Goal: Task Accomplishment & Management: Manage account settings

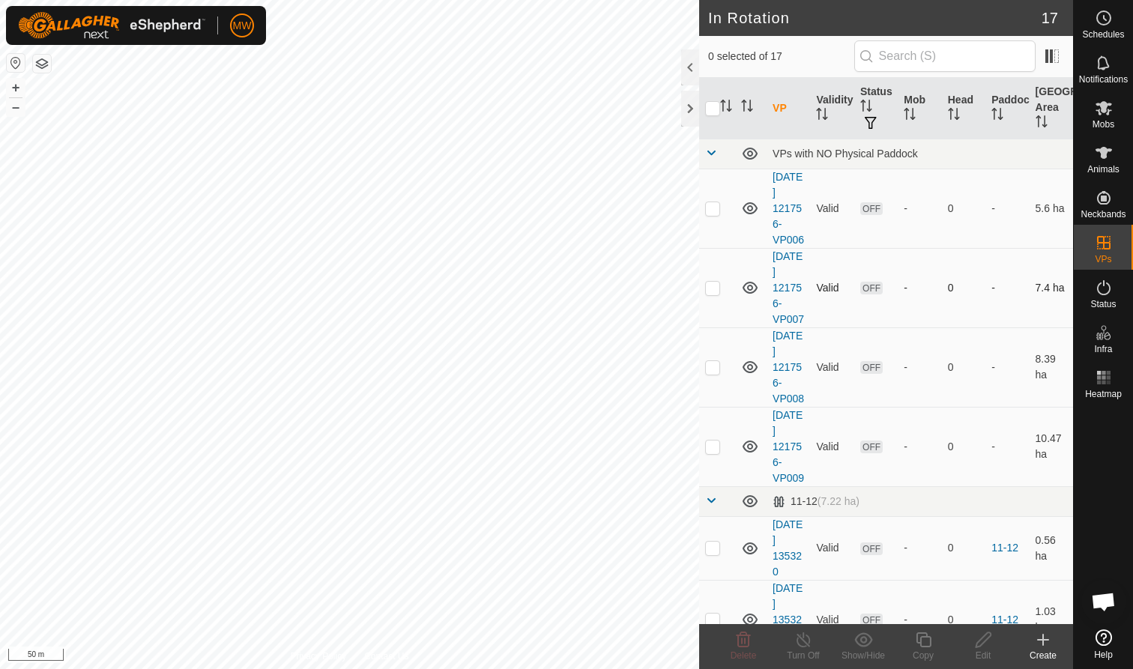
click at [801, 257] on div "In Rotation 17 0 selected of 17 VP Validity Status Mob Head Paddock Grazing Are…" at bounding box center [536, 334] width 1073 height 669
click at [1103, 114] on icon at bounding box center [1104, 108] width 18 height 18
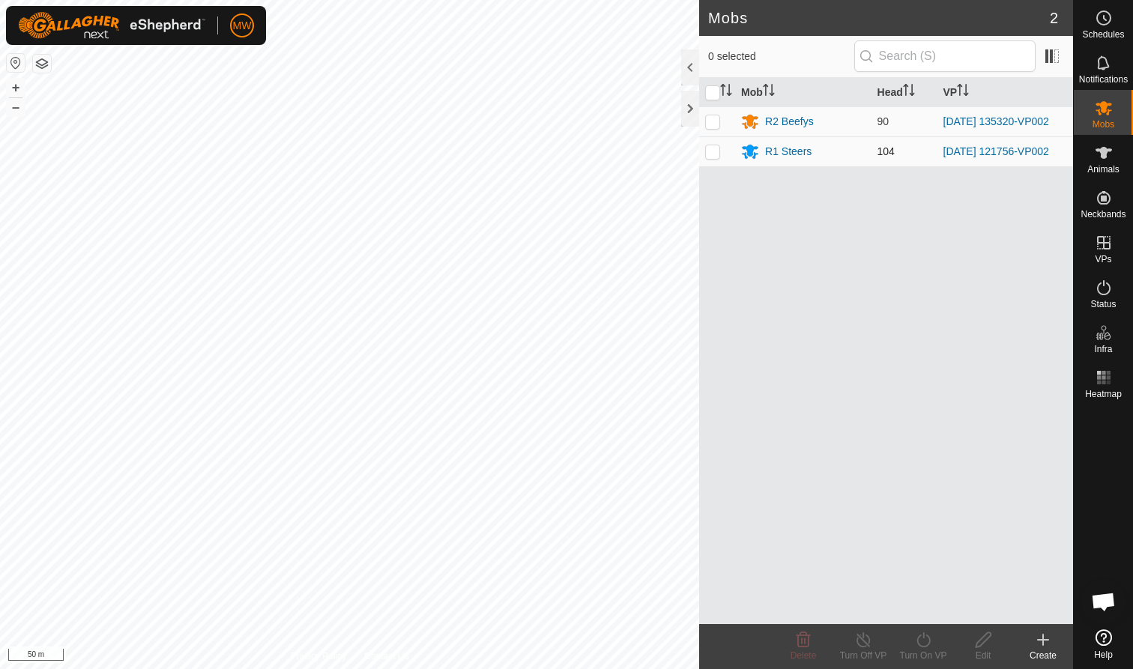
click at [714, 154] on p-checkbox at bounding box center [712, 151] width 15 height 12
checkbox input "true"
click at [923, 642] on icon at bounding box center [923, 640] width 19 height 18
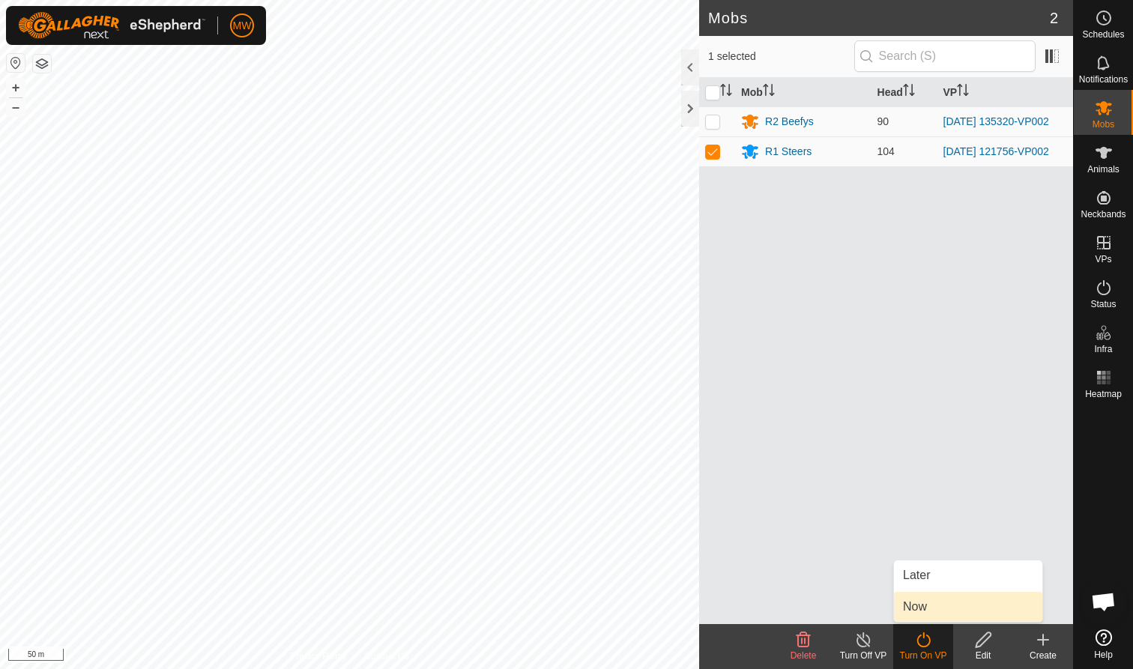
click at [917, 608] on link "Now" at bounding box center [968, 607] width 148 height 30
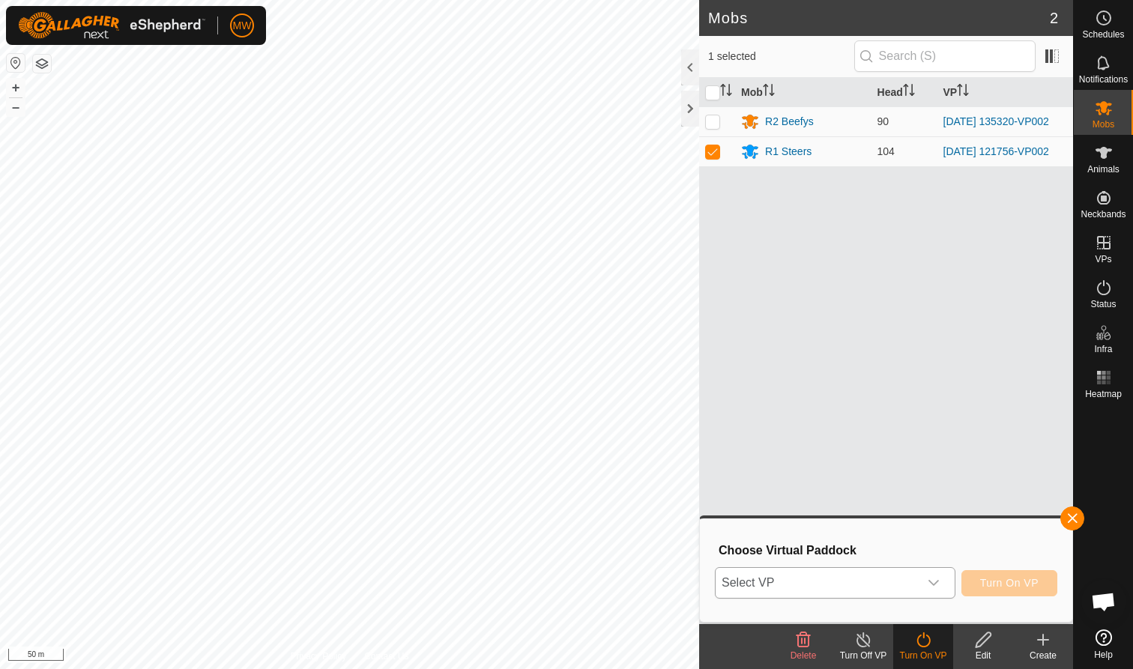
click at [933, 581] on icon "dropdown trigger" at bounding box center [933, 583] width 12 height 12
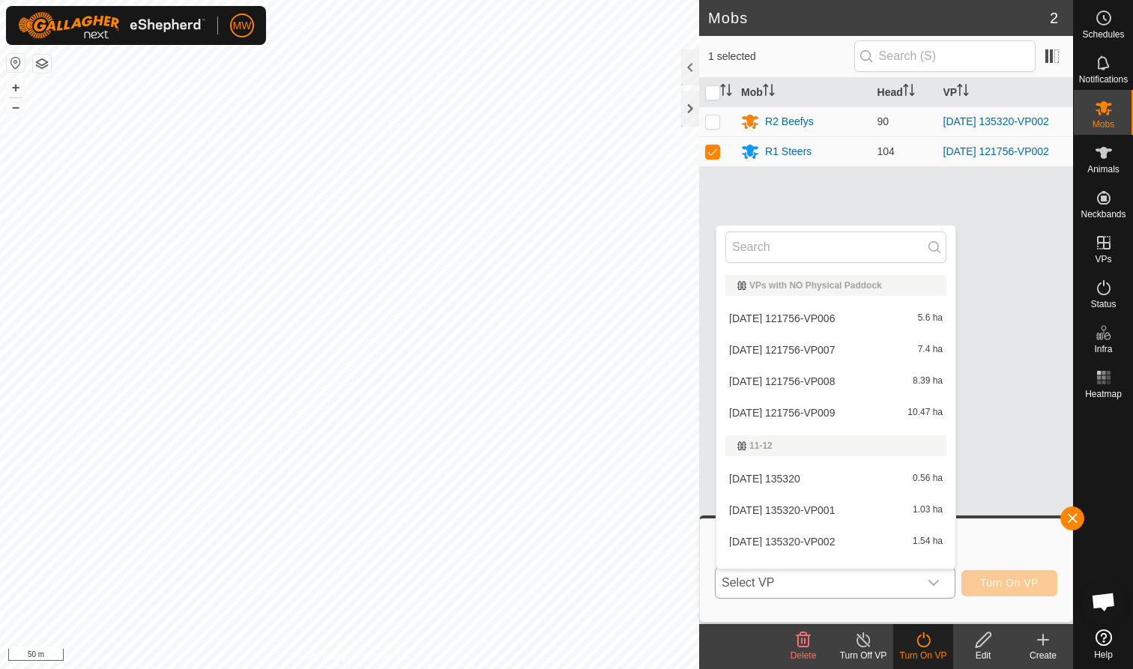
scroll to position [19, 0]
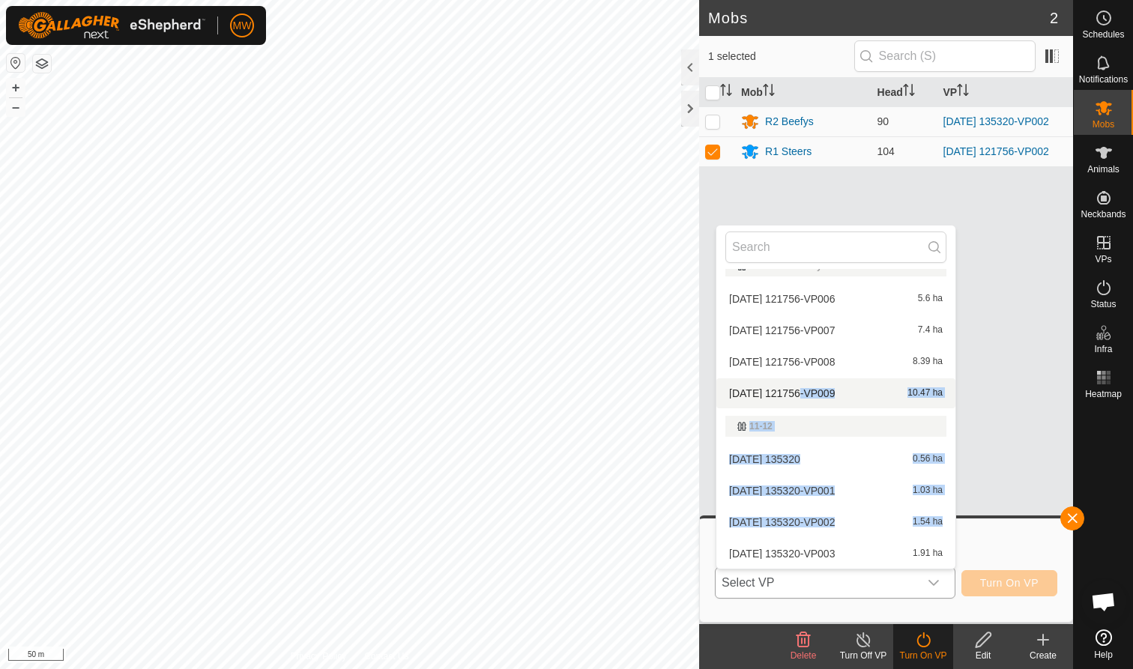
drag, startPoint x: 794, startPoint y: 515, endPoint x: 797, endPoint y: 397, distance: 118.4
click at [797, 396] on ul "VPs with NO Physical Paddock 2025-08-27 121756-VP006 5.6 ha 2025-08-27 121756-V…" at bounding box center [835, 602] width 239 height 706
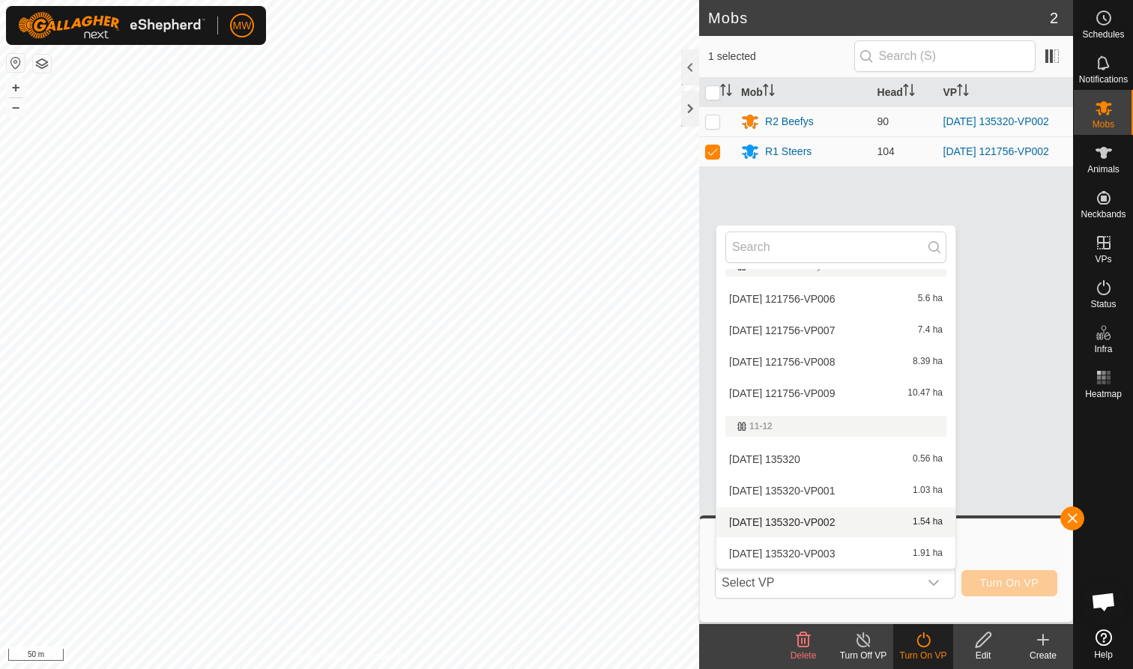
drag, startPoint x: 1014, startPoint y: 489, endPoint x: 1008, endPoint y: 397, distance: 92.3
click at [1008, 397] on div "Mob Head VP R2 Beefys 90 2025-08-27 135320-VP002 R1 Steers 104 2025-08-27 12175…" at bounding box center [886, 351] width 374 height 546
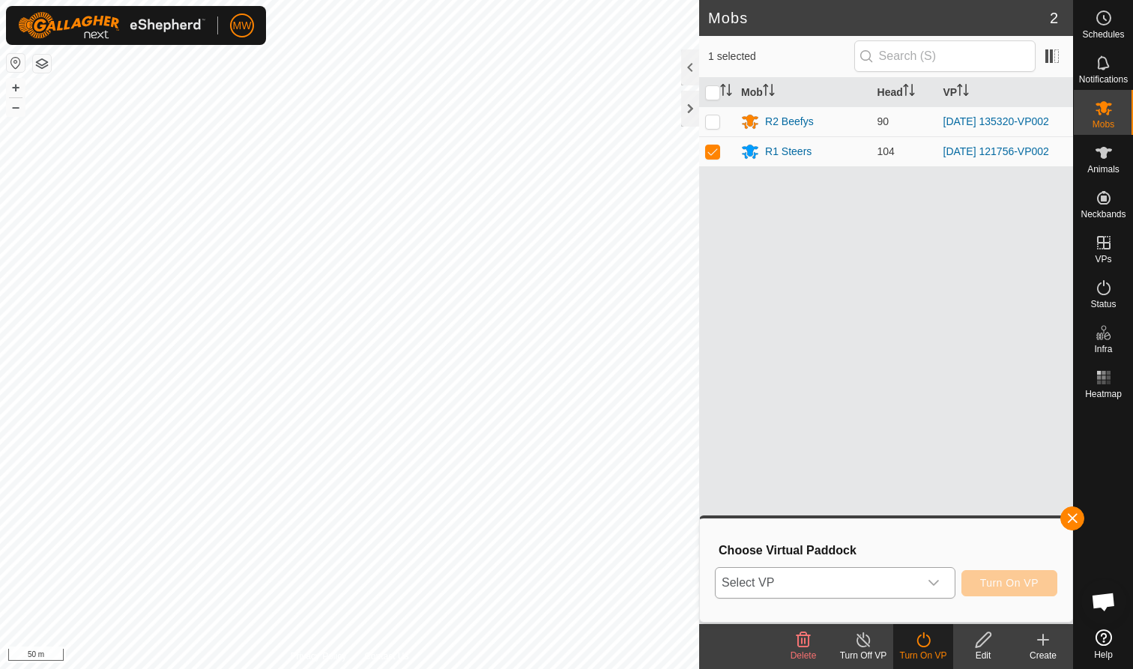
click at [933, 586] on icon "dropdown trigger" at bounding box center [933, 583] width 12 height 12
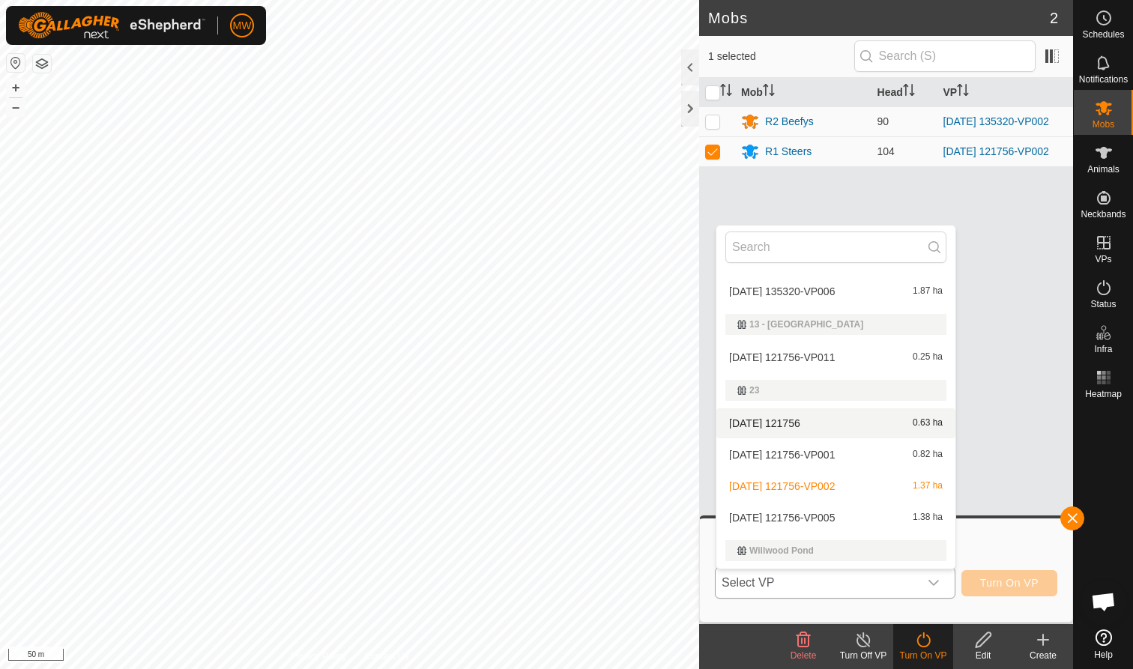
scroll to position [377, 0]
click at [811, 511] on li "2025-08-27 121756-VP005 1.38 ha" at bounding box center [835, 517] width 239 height 30
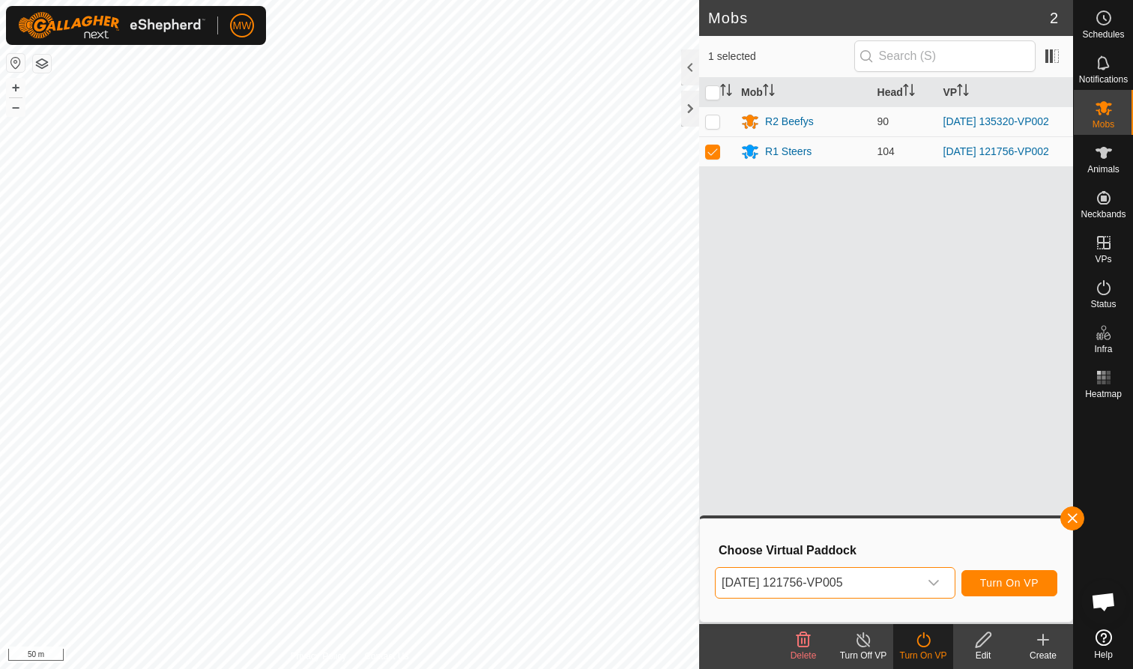
click at [1008, 584] on span "Turn On VP" at bounding box center [1009, 583] width 58 height 12
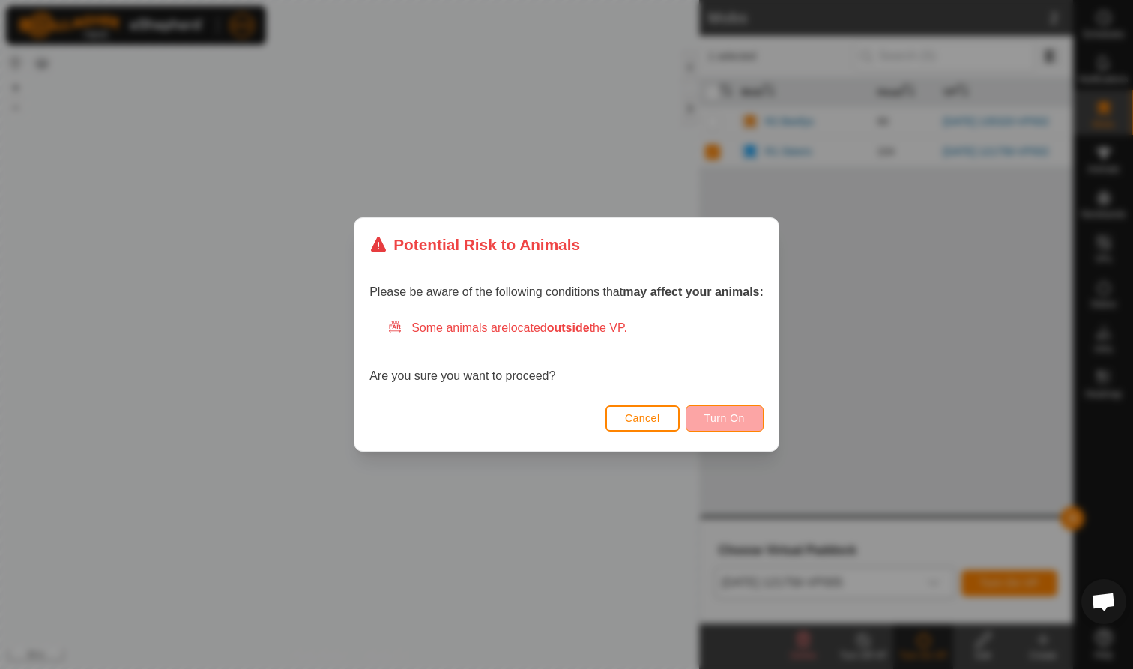
click at [748, 419] on button "Turn On" at bounding box center [724, 418] width 78 height 26
